Goal: Share content

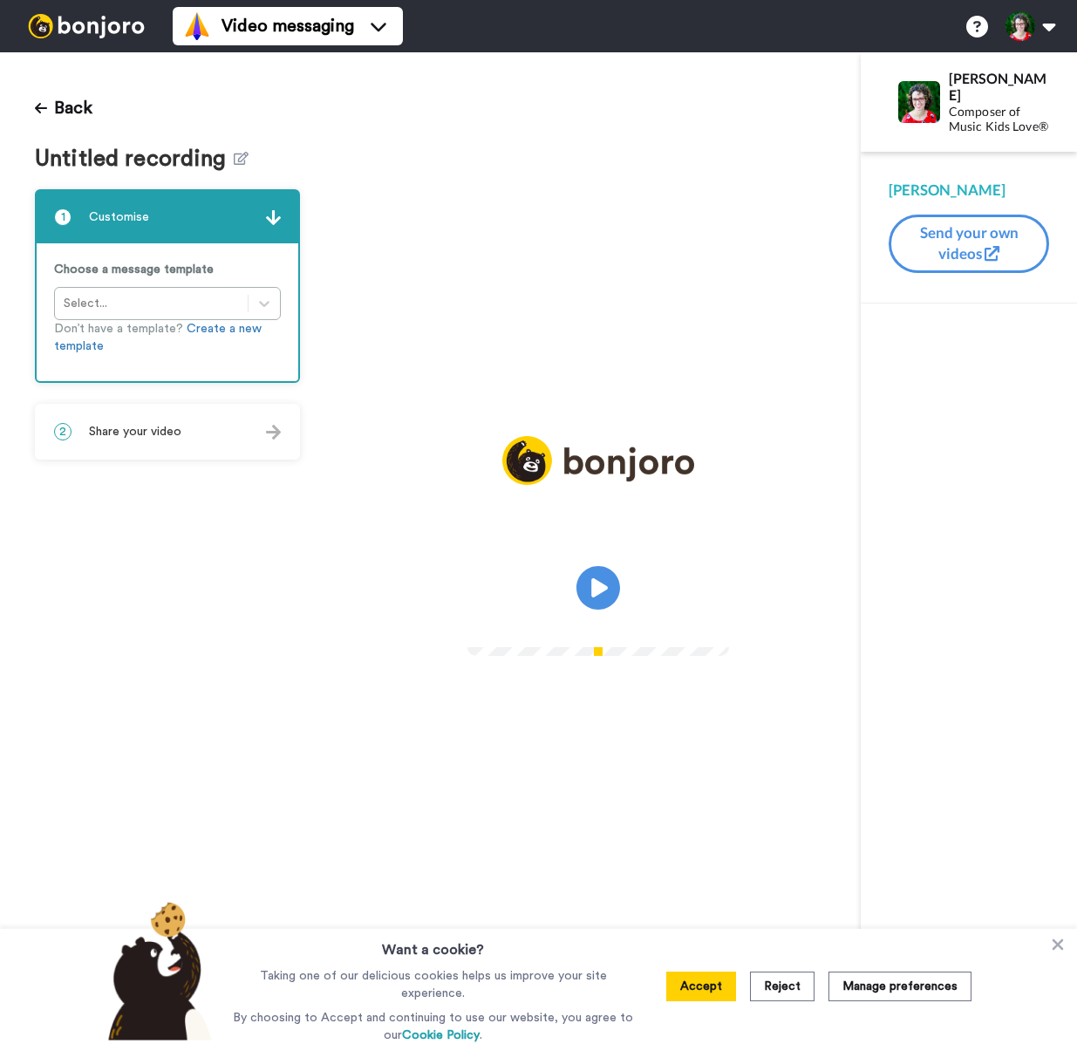
click at [154, 435] on span "Share your video" at bounding box center [135, 431] width 92 height 17
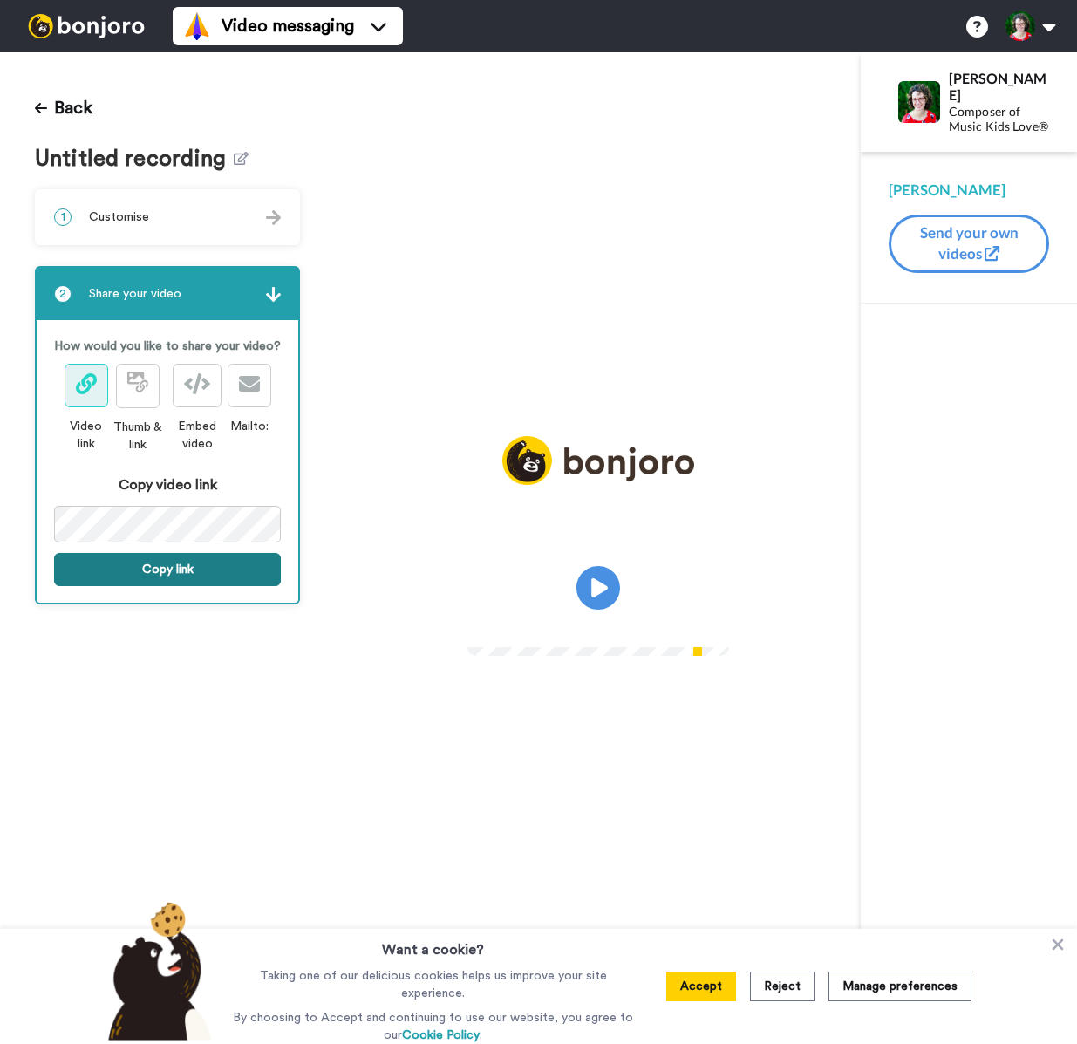
click at [147, 565] on button "Copy link" at bounding box center [167, 569] width 227 height 33
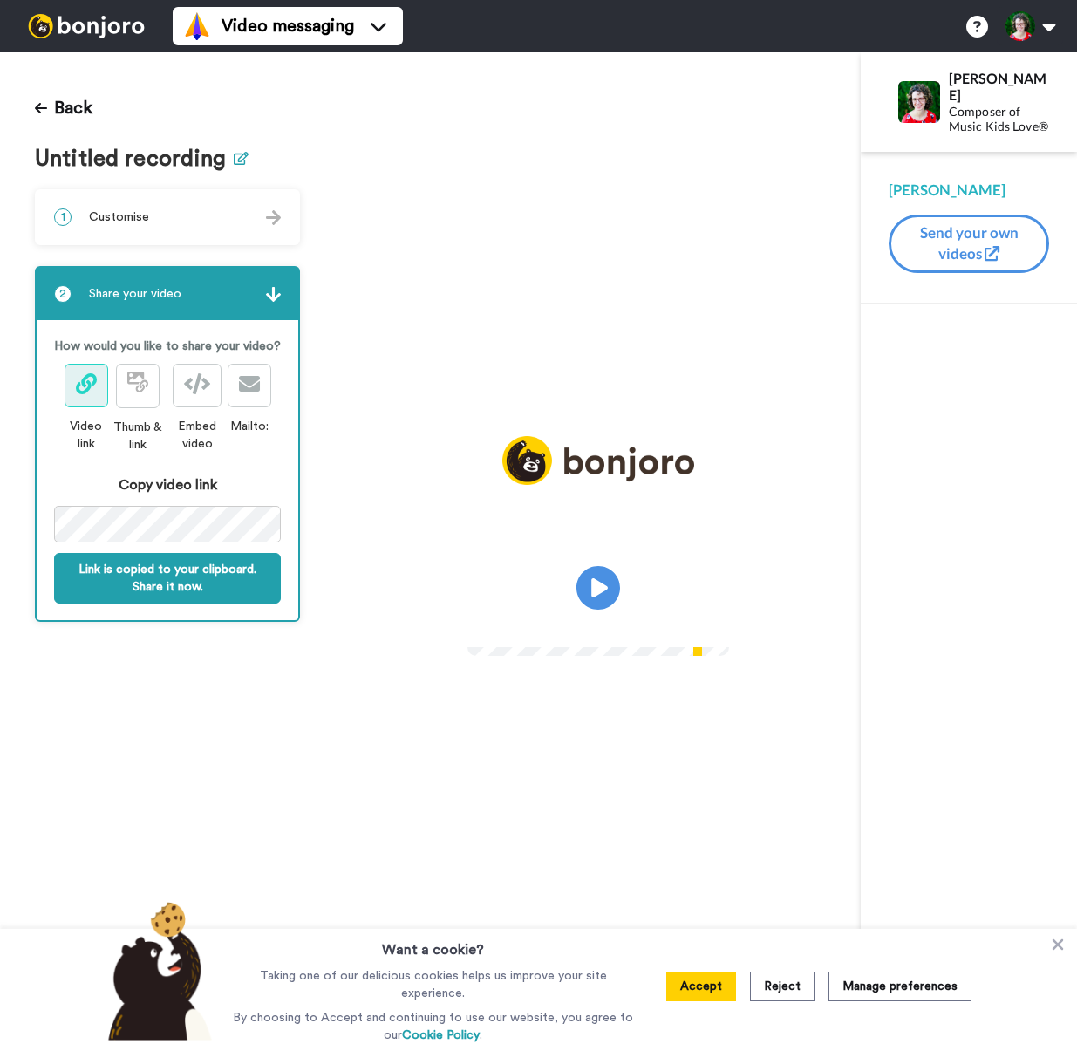
click at [234, 157] on icon at bounding box center [241, 158] width 15 height 13
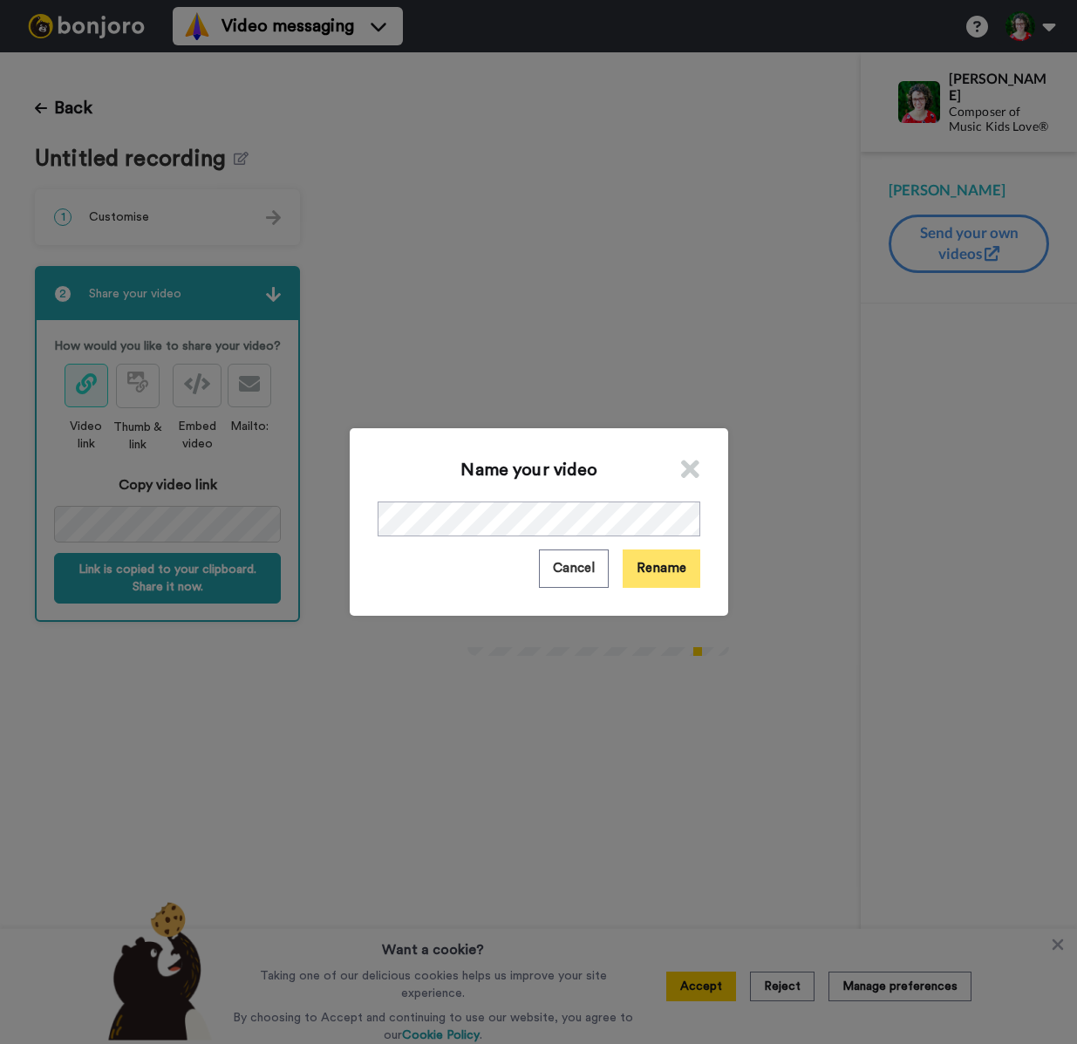
click at [661, 569] on button "Rename" at bounding box center [662, 569] width 78 height 38
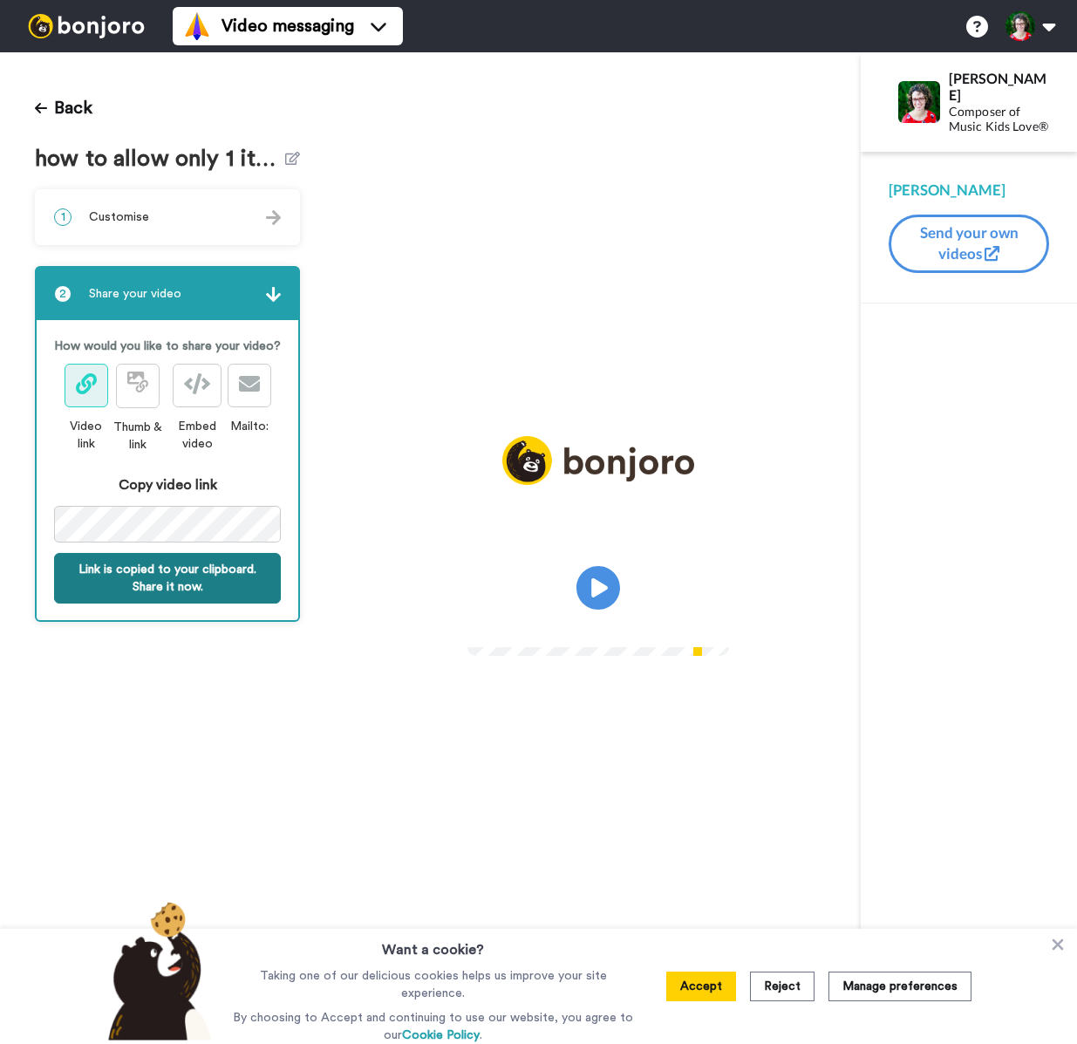
click at [140, 577] on button "Link is copied to your clipboard. Share it now." at bounding box center [167, 578] width 227 height 51
